Goal: Book appointment/travel/reservation

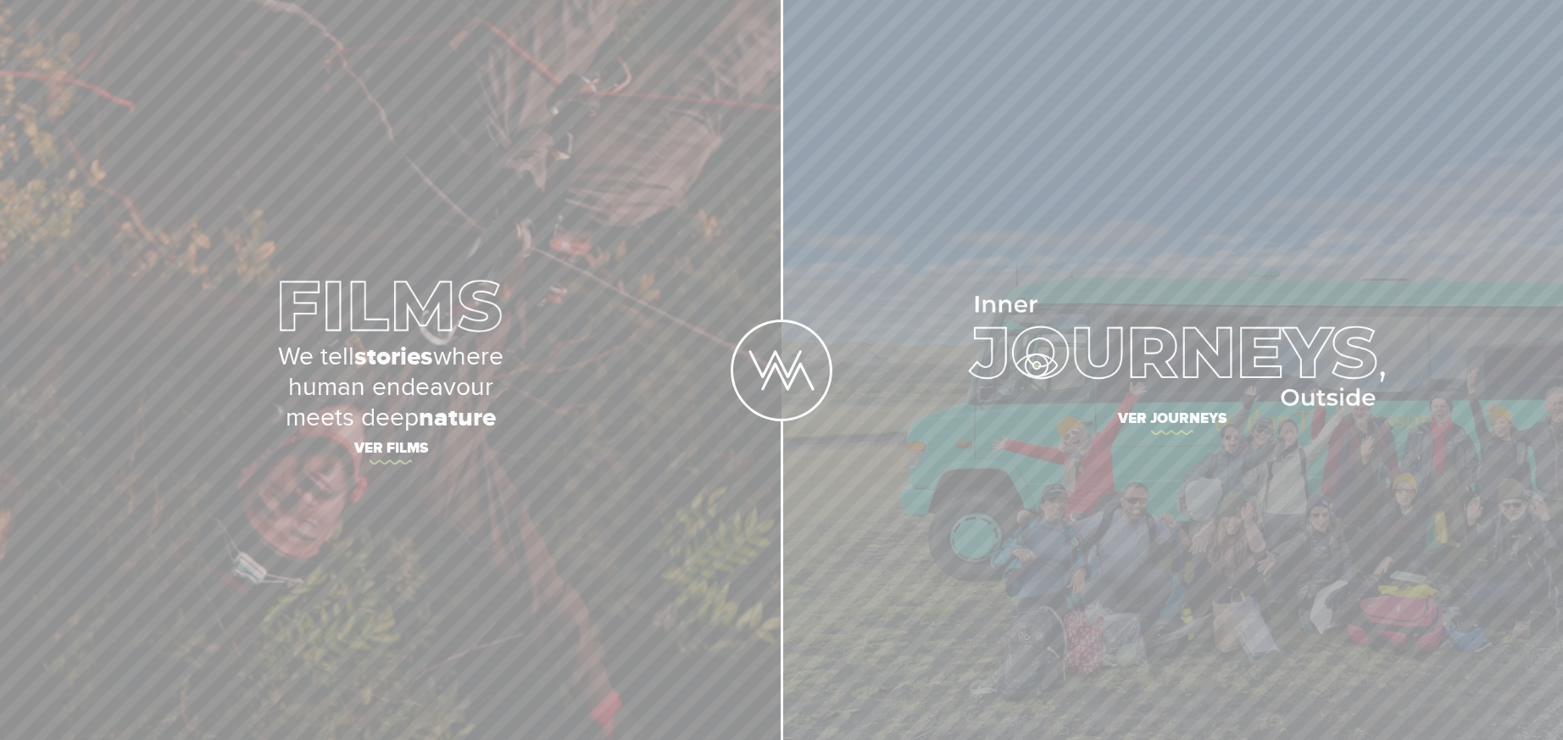
click at [1053, 365] on img at bounding box center [1172, 351] width 425 height 110
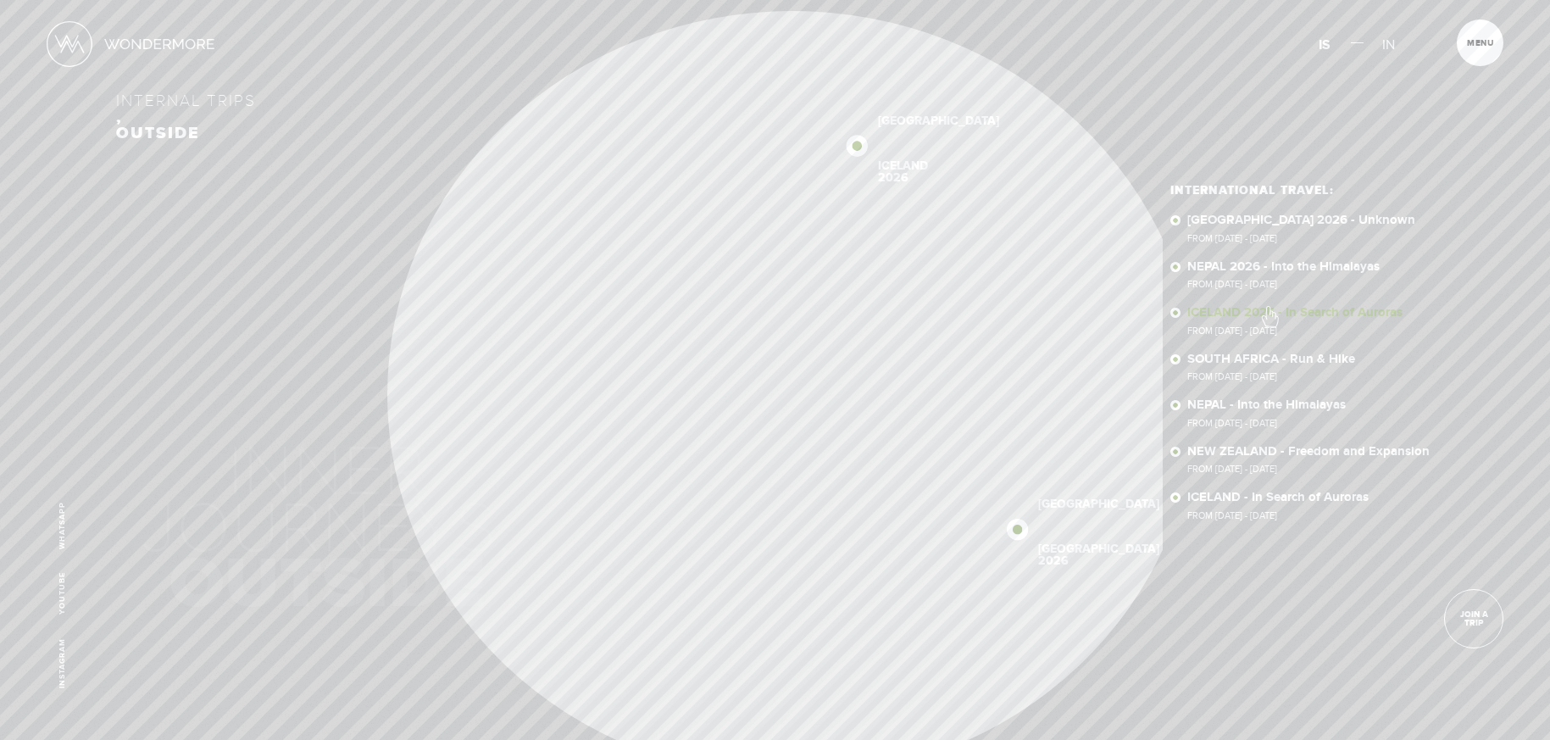
click at [1269, 308] on font "ICELAND 2026 - In Search of Auroras" at bounding box center [1294, 312] width 215 height 16
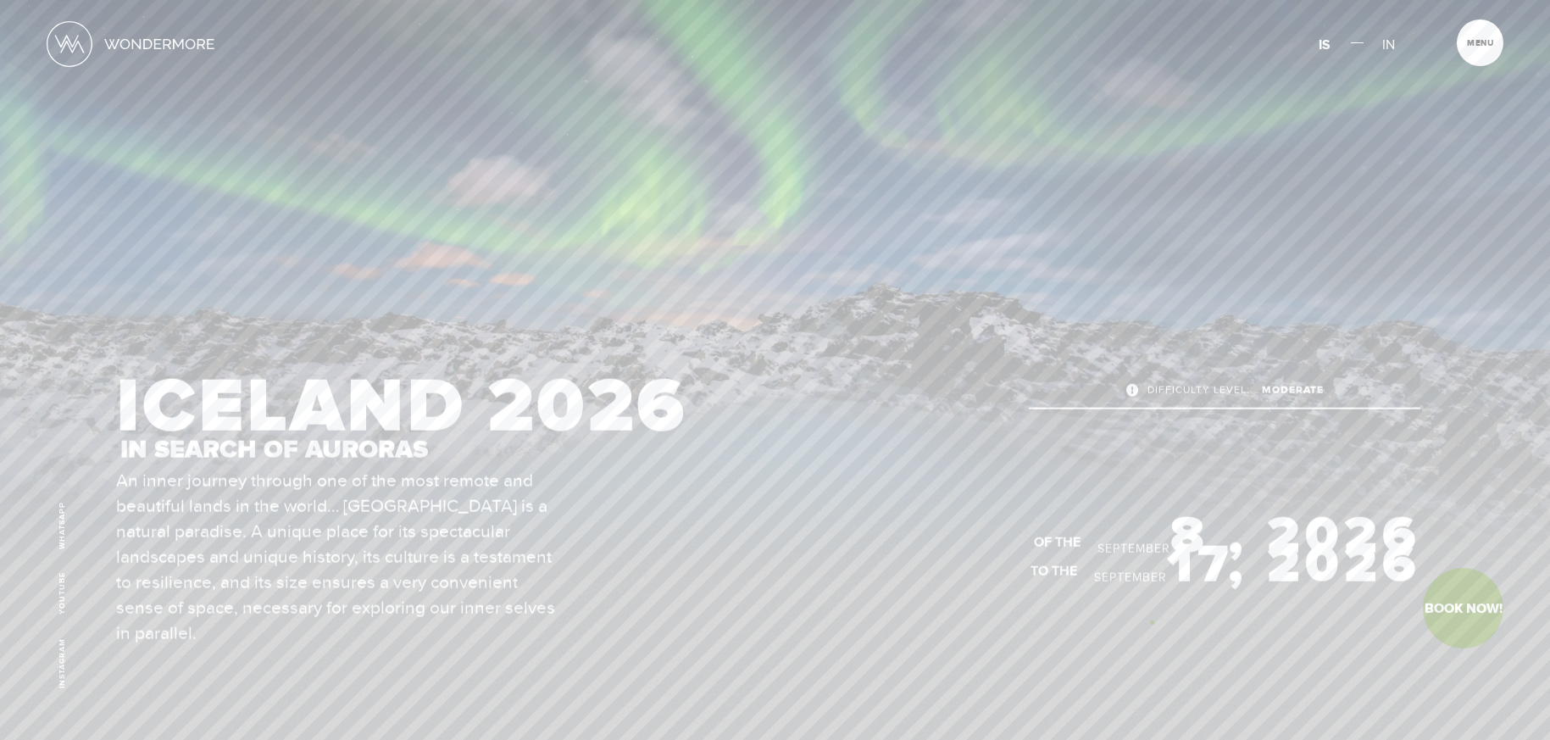
scroll to position [45, 0]
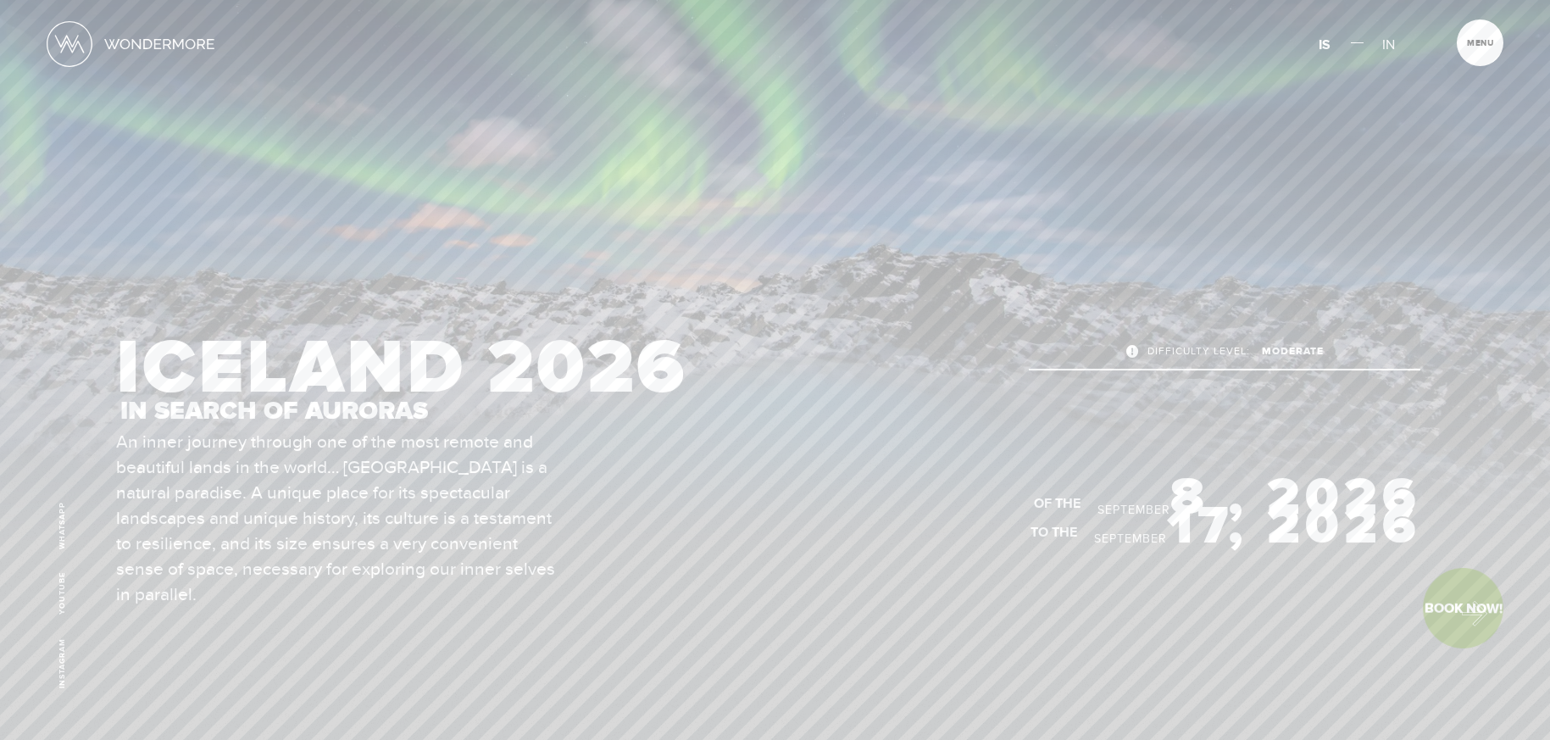
click at [1466, 609] on font "Book Now!" at bounding box center [1464, 608] width 78 height 18
